Goal: Transaction & Acquisition: Purchase product/service

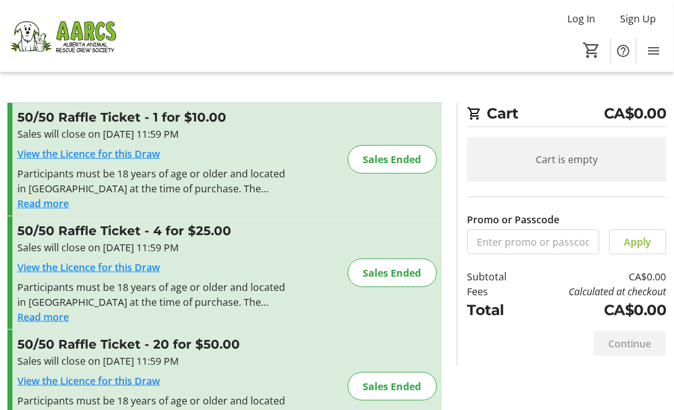
click at [103, 33] on img at bounding box center [62, 36] width 110 height 62
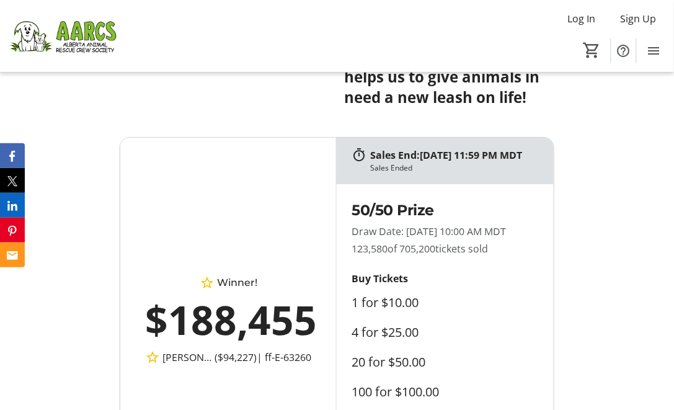
scroll to position [895, 0]
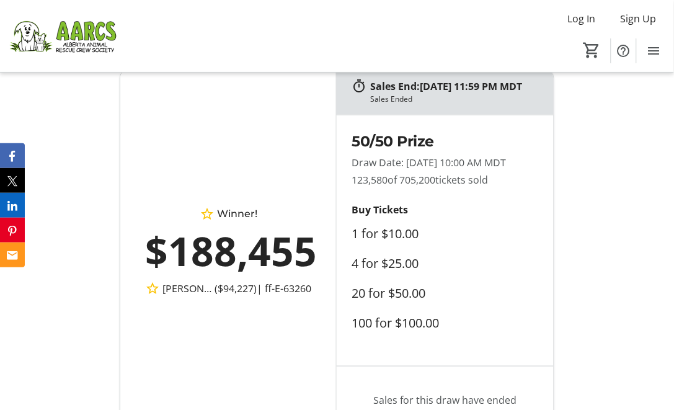
click at [256, 281] on div "$188,455" at bounding box center [228, 250] width 166 height 59
click at [180, 296] on span "[PERSON_NAME]" at bounding box center [188, 288] width 52 height 15
click at [221, 255] on div "$188,455" at bounding box center [228, 250] width 166 height 59
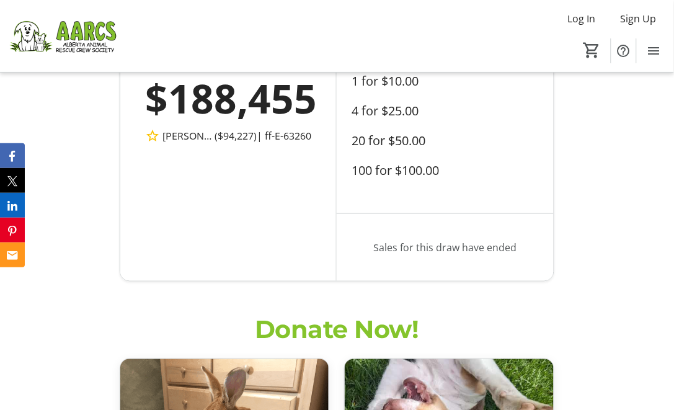
scroll to position [826, 0]
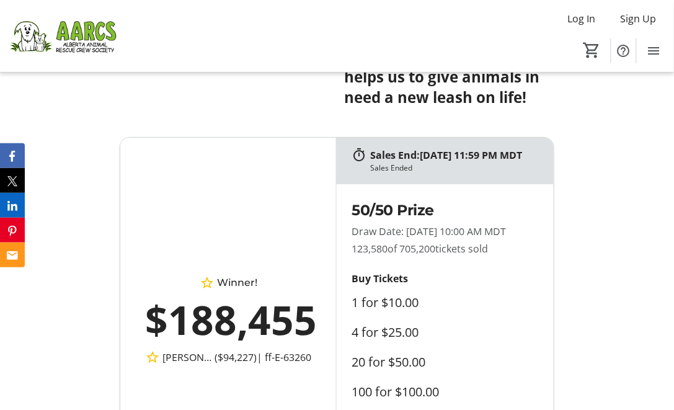
click at [234, 288] on div "Winner!" at bounding box center [228, 282] width 166 height 15
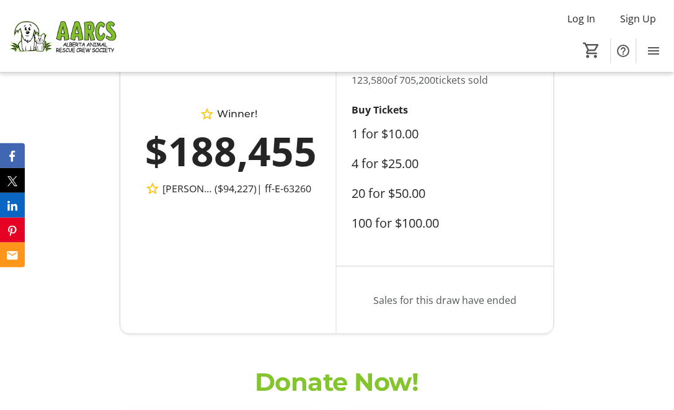
scroll to position [1004, 0]
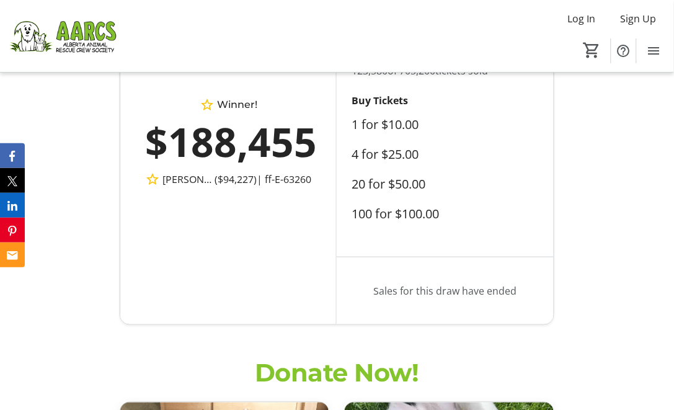
drag, startPoint x: 213, startPoint y: 140, endPoint x: 141, endPoint y: 152, distance: 72.9
click at [141, 152] on div "Winner! $188,455 [PERSON_NAME] ($94,227) | ff-E-63260" at bounding box center [228, 141] width 176 height 109
click at [185, 140] on div "$188,455" at bounding box center [228, 141] width 166 height 59
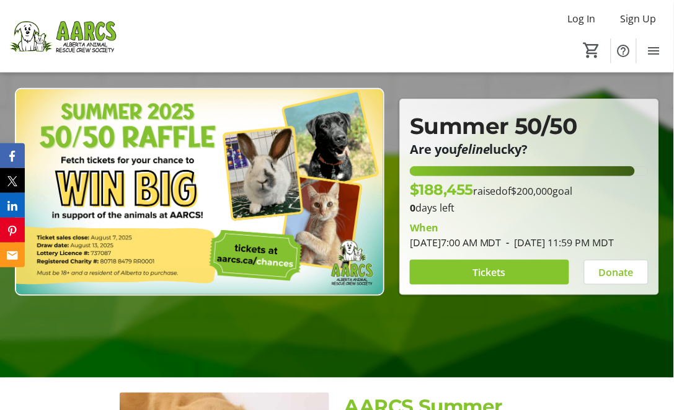
scroll to position [0, 0]
